Goal: Check status: Check status

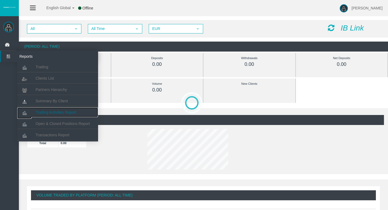
click at [49, 109] on link "Trading Activities Report" at bounding box center [57, 112] width 81 height 10
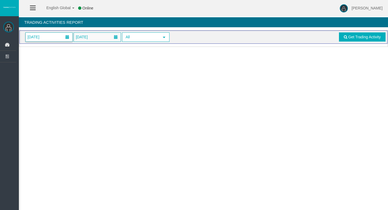
click at [51, 39] on span "[DATE]" at bounding box center [49, 37] width 47 height 9
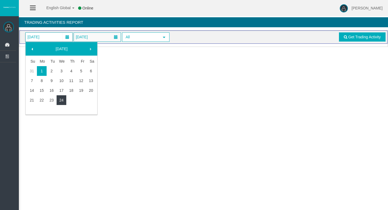
click at [63, 97] on link "24" at bounding box center [62, 100] width 10 height 10
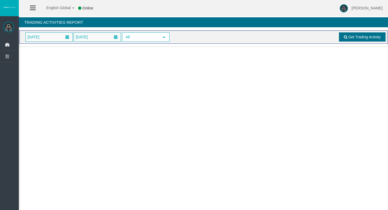
click at [355, 37] on span "Get Trading Activity" at bounding box center [364, 37] width 33 height 4
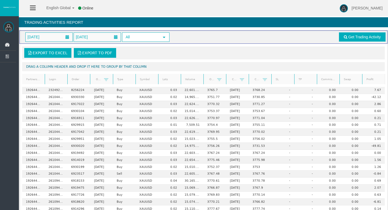
click at [169, 80] on link "Lots" at bounding box center [169, 79] width 21 height 7
click at [169, 80] on span at bounding box center [170, 80] width 4 height 4
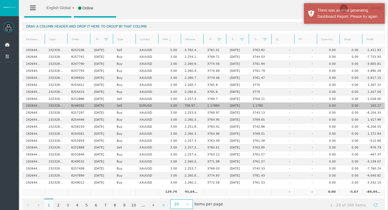
scroll to position [51, 0]
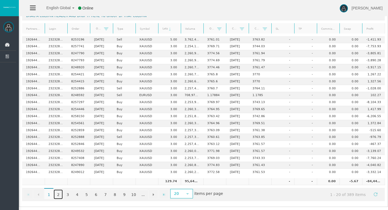
click at [60, 193] on link "2" at bounding box center [58, 194] width 9 height 10
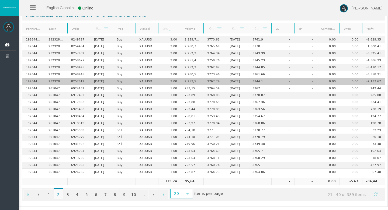
scroll to position [0, 0]
